Goal: Task Accomplishment & Management: Use online tool/utility

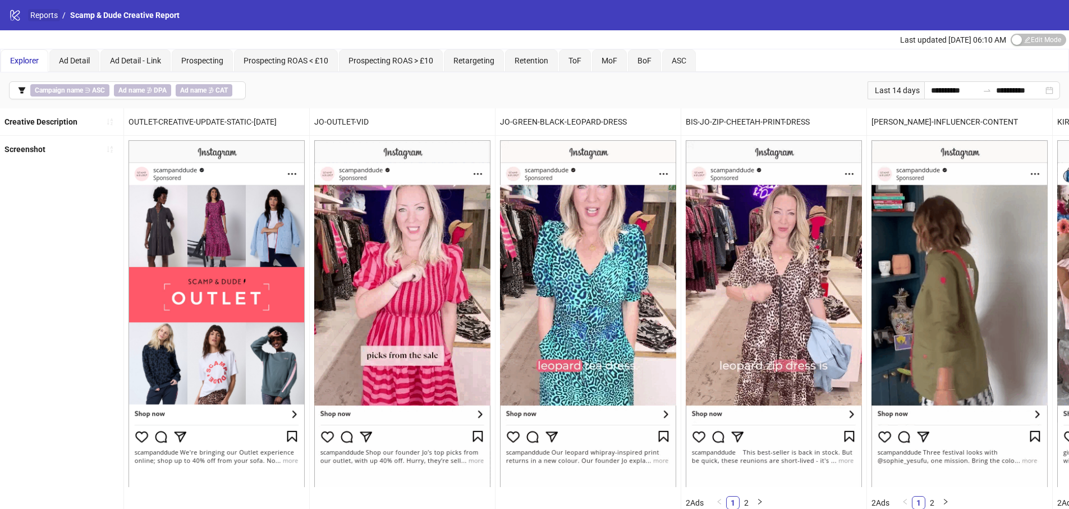
click at [42, 15] on link "Reports" at bounding box center [44, 15] width 32 height 12
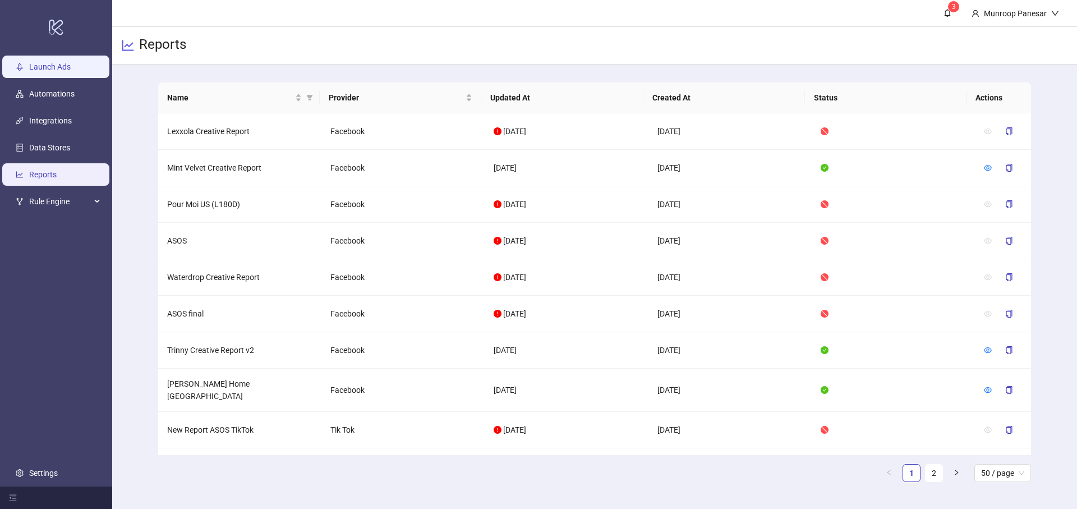
click at [71, 63] on link "Launch Ads" at bounding box center [50, 66] width 42 height 9
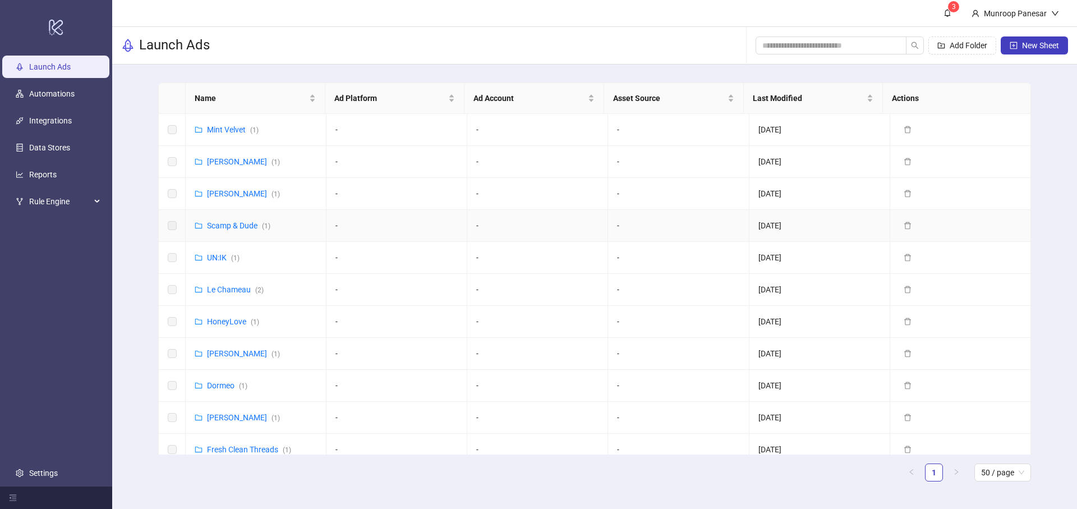
click at [312, 230] on td "Scamp & Dude ( 1 )" at bounding box center [256, 226] width 141 height 32
click at [232, 224] on link "Scamp & Dude ( 1 )" at bounding box center [238, 225] width 63 height 9
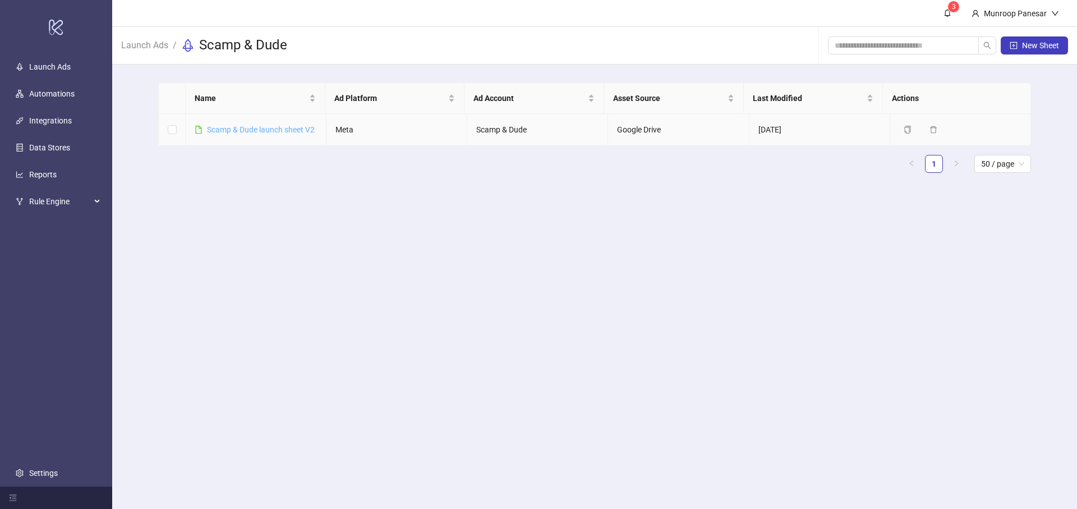
click at [275, 128] on link "Scamp & Dude launch sheet V2" at bounding box center [261, 129] width 108 height 9
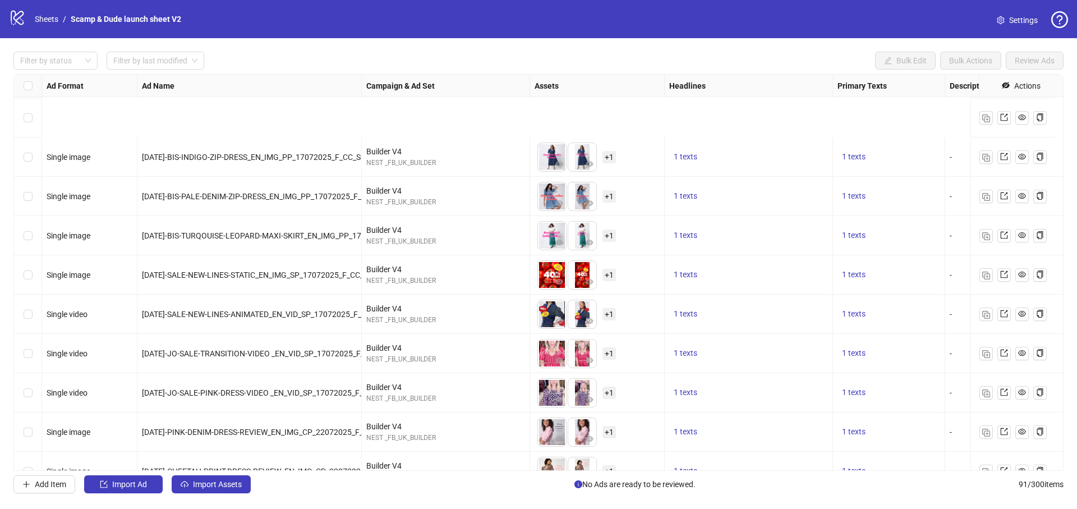
scroll to position [2278, 0]
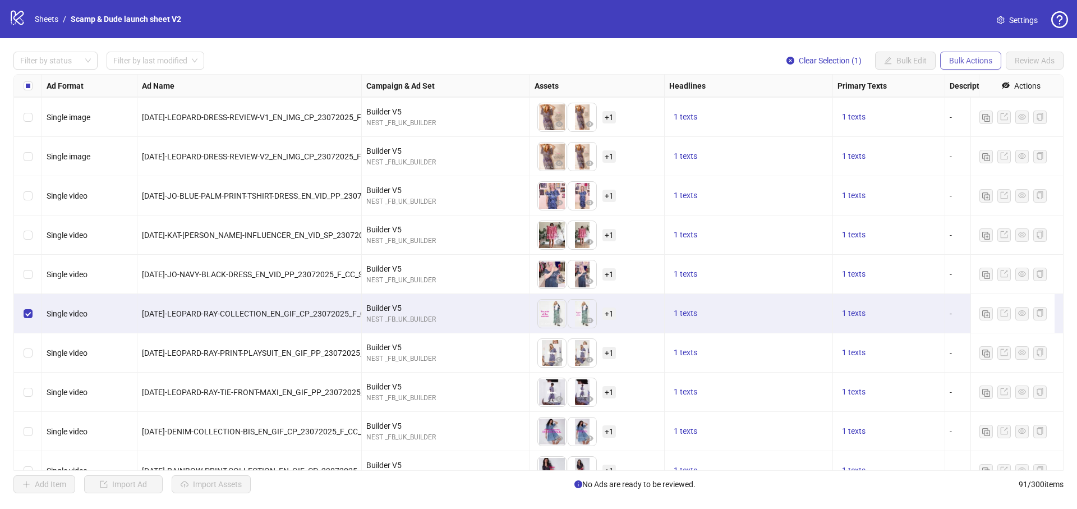
click at [972, 65] on button "Bulk Actions" at bounding box center [971, 61] width 61 height 18
click at [970, 114] on span "Duplicate with assets" at bounding box center [986, 119] width 77 height 12
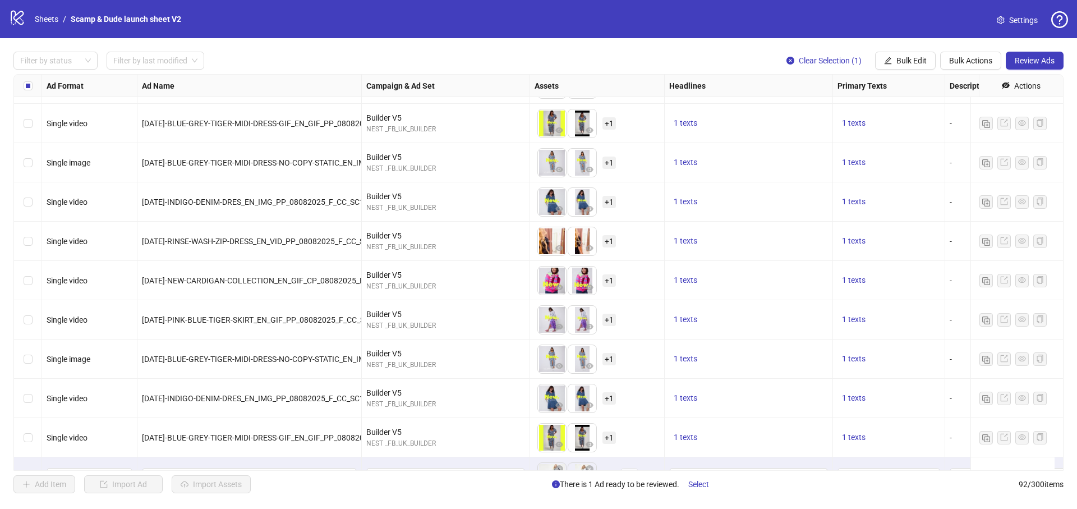
scroll to position [3249, 0]
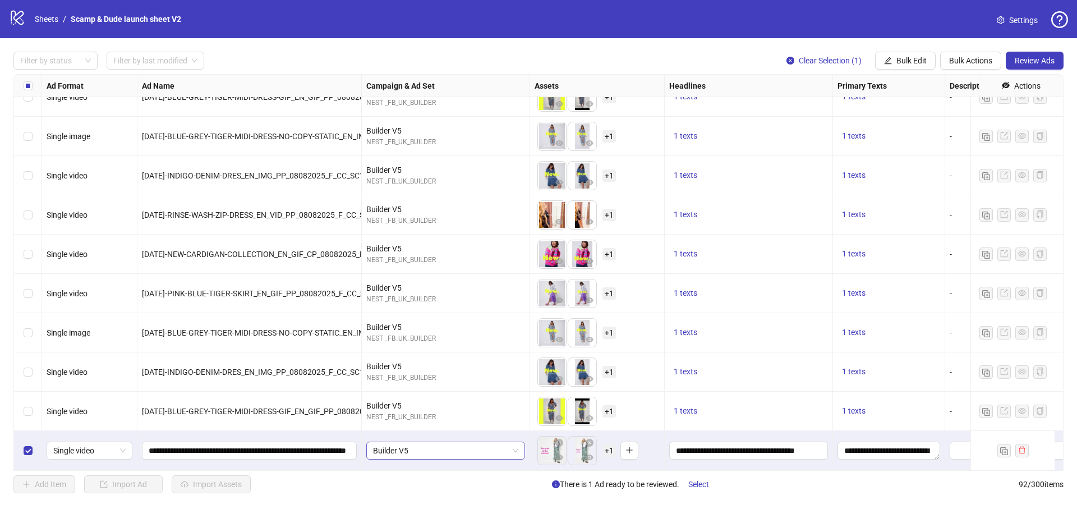
click at [438, 442] on span "Builder V5" at bounding box center [445, 450] width 145 height 17
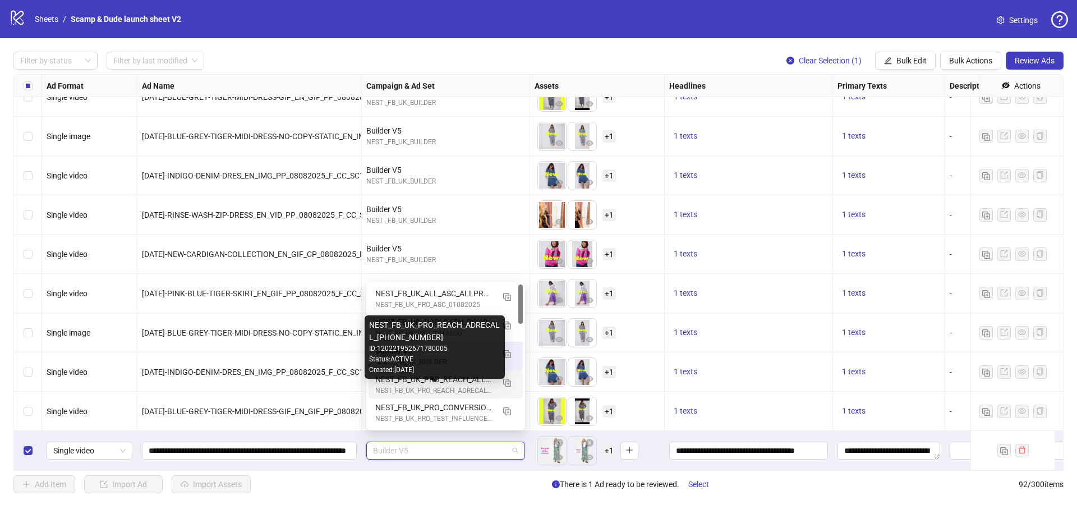
click at [467, 382] on div "NEST_FB_UK_PRO_REACH_ALLPRODUCTS_INT_PARENTS_ALLP_F_30+_02072025" at bounding box center [434, 379] width 118 height 12
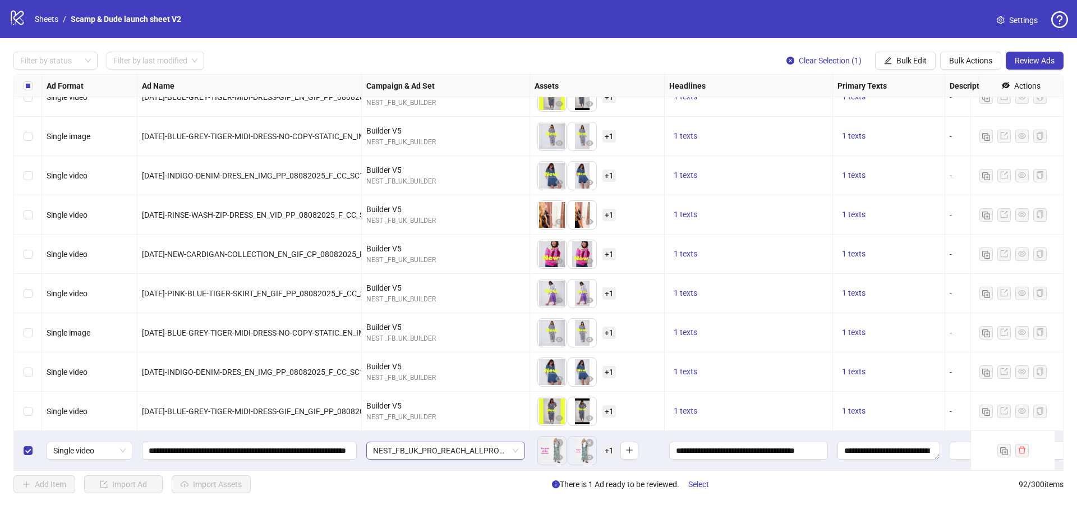
click at [470, 442] on span "NEST_FB_UK_PRO_REACH_ALLPRODUCTS_INT_PARENTS_ALLP_F_30+_02072025" at bounding box center [445, 450] width 145 height 17
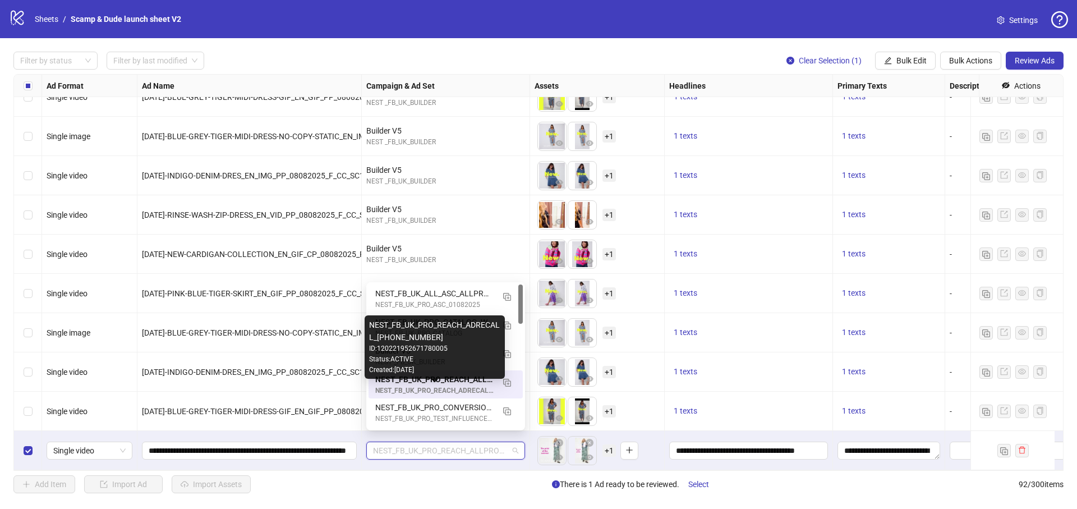
click at [471, 388] on div "NEST_FB_UK_PRO_REACH_ADRECALL_[PHONE_NUMBER]" at bounding box center [434, 391] width 118 height 11
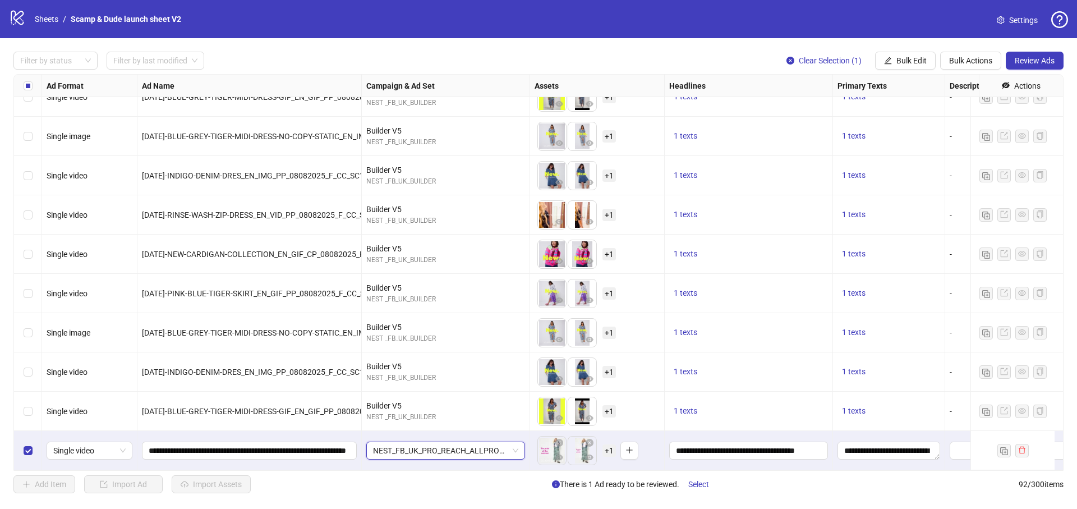
click at [608, 444] on span "+ 1" at bounding box center [609, 450] width 13 height 12
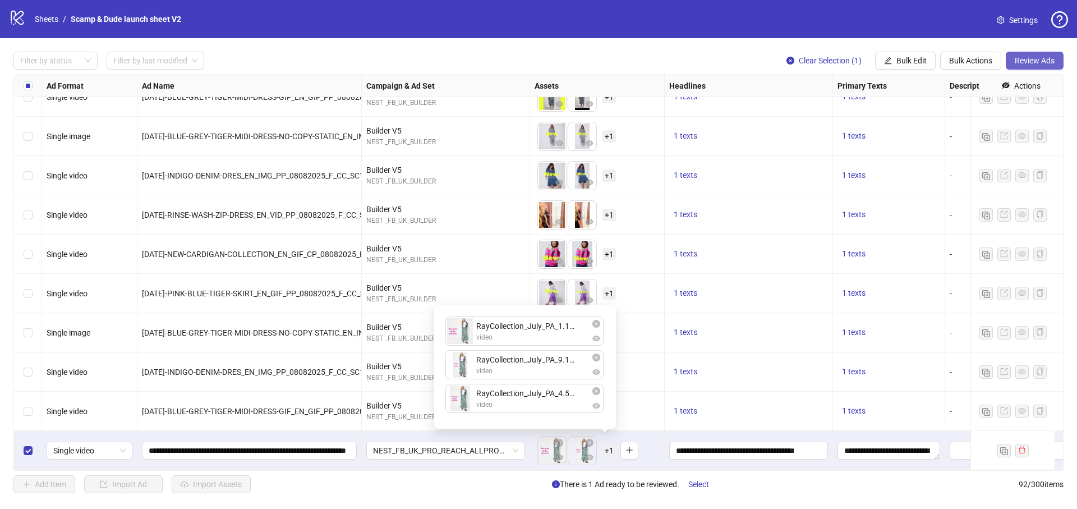
click at [1048, 54] on button "Review Ads" at bounding box center [1035, 61] width 58 height 18
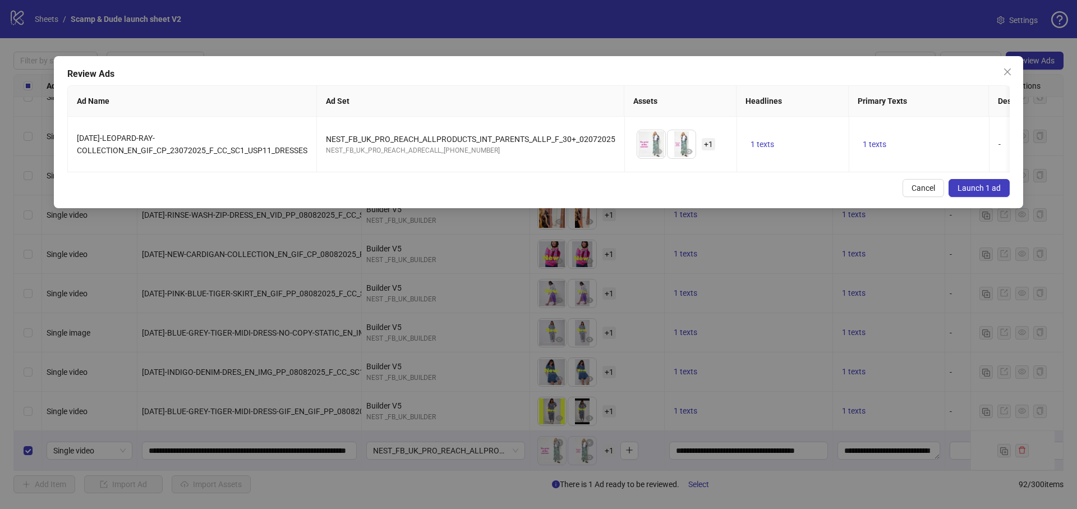
click at [982, 192] on span "Launch 1 ad" at bounding box center [979, 188] width 43 height 9
